Goal: Entertainment & Leisure: Consume media (video, audio)

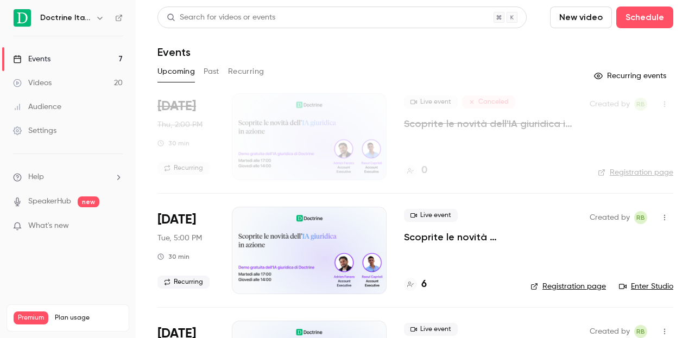
click at [82, 56] on link "Events 7" at bounding box center [68, 59] width 136 height 24
click at [214, 74] on button "Past" at bounding box center [211, 71] width 16 height 17
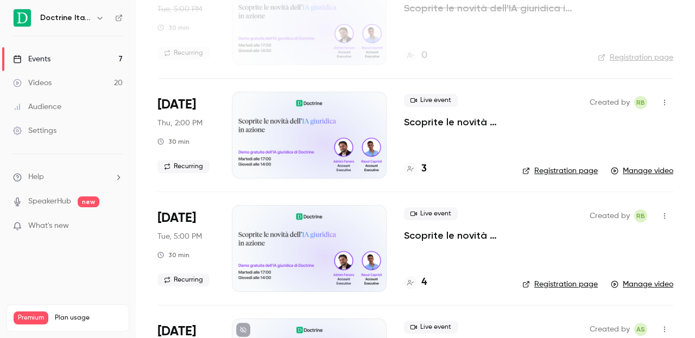
scroll to position [233, 0]
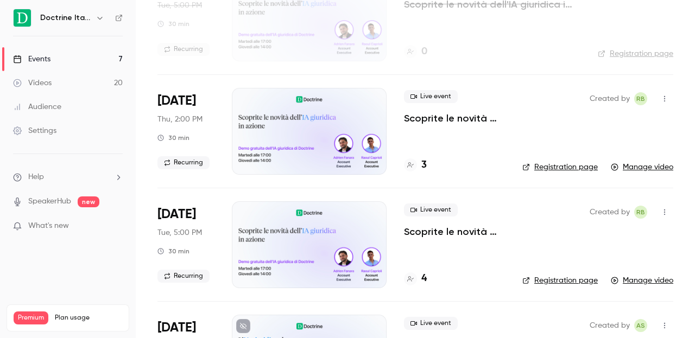
click at [301, 153] on div at bounding box center [309, 131] width 155 height 87
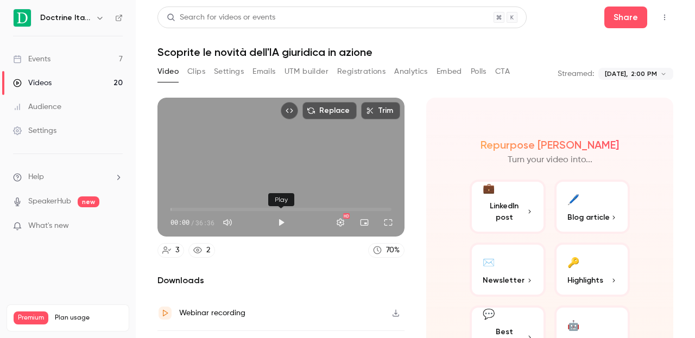
click at [280, 223] on button "Play" at bounding box center [281, 223] width 22 height 22
click at [281, 220] on button "Pause" at bounding box center [281, 223] width 22 height 22
type input "***"
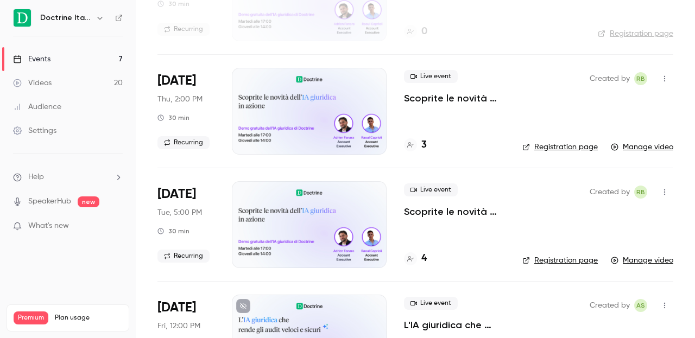
scroll to position [270, 0]
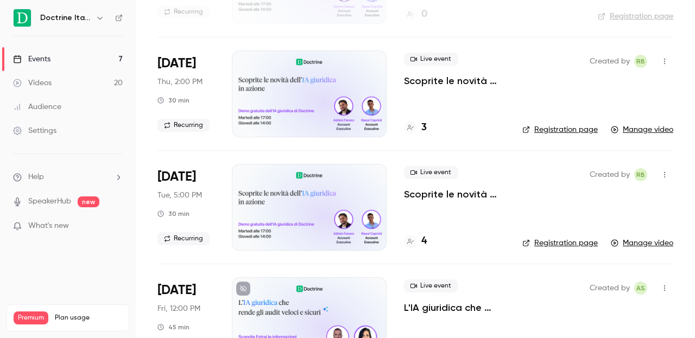
click at [287, 200] on div at bounding box center [309, 207] width 155 height 87
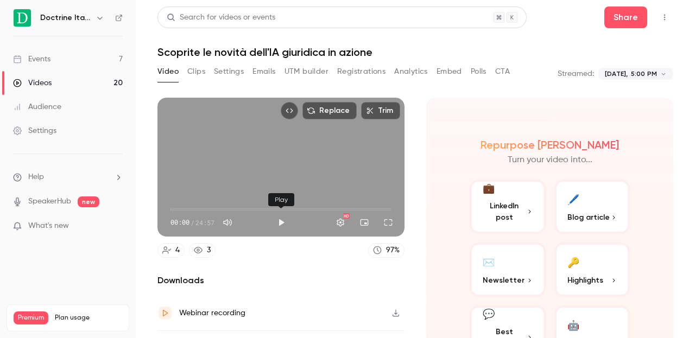
click at [276, 220] on button "Play" at bounding box center [281, 223] width 22 height 22
click at [278, 220] on button "Pause" at bounding box center [281, 223] width 22 height 22
type input "***"
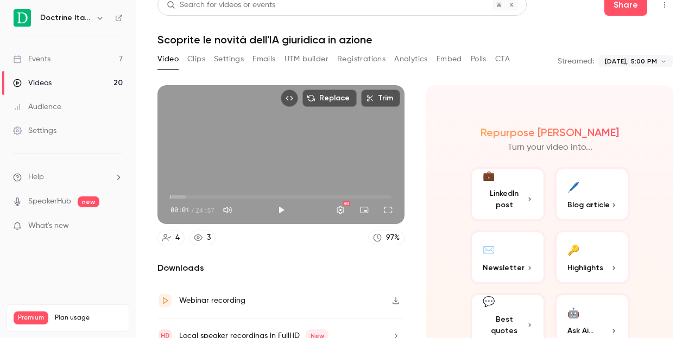
scroll to position [17, 0]
